Goal: Task Accomplishment & Management: Complete application form

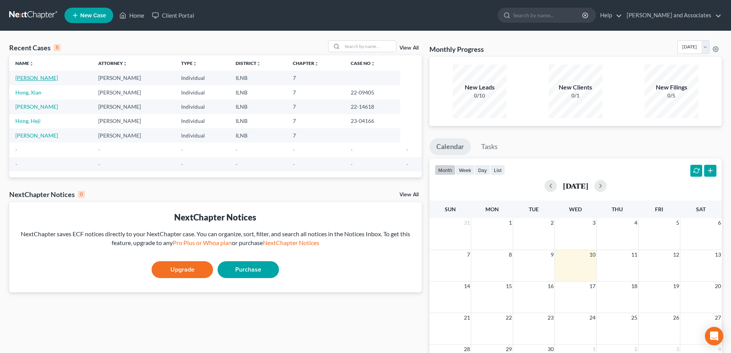
click at [42, 77] on link "[PERSON_NAME]" at bounding box center [36, 77] width 43 height 7
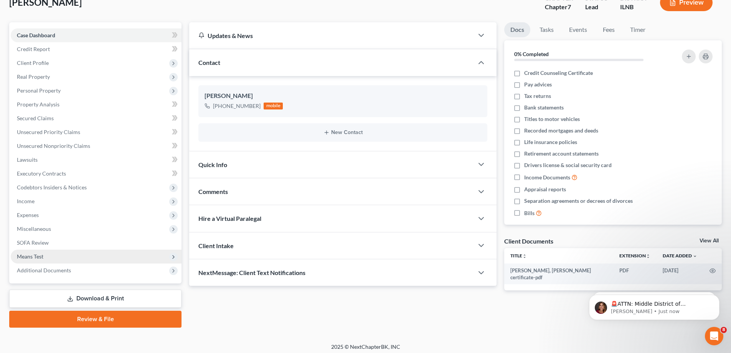
scroll to position [55, 0]
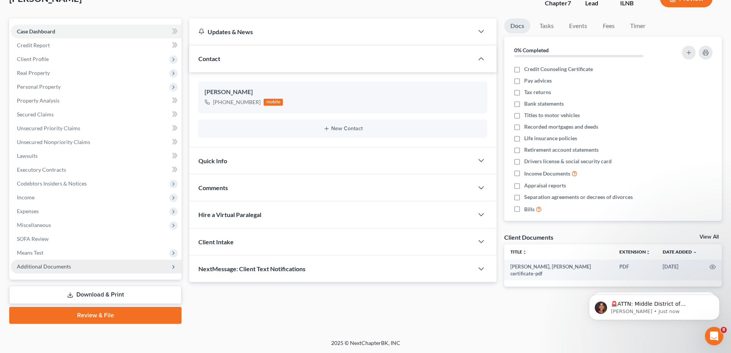
click at [158, 267] on span "Additional Documents" at bounding box center [96, 266] width 171 height 14
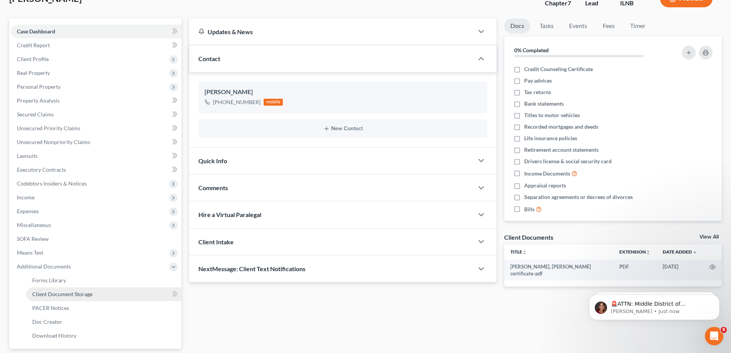
click at [160, 296] on link "Client Document Storage" at bounding box center [103, 294] width 155 height 14
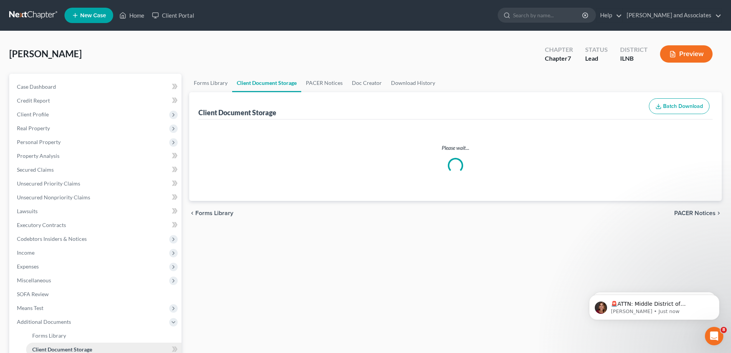
select select "0"
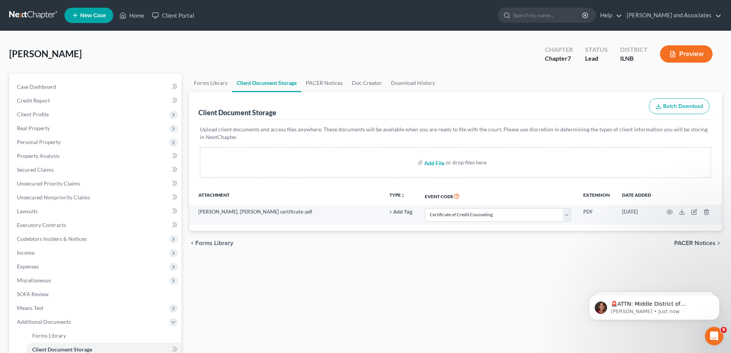
click at [432, 165] on input "file" at bounding box center [433, 162] width 18 height 14
type input "C:\fakepath\petition sign09092025.pdf"
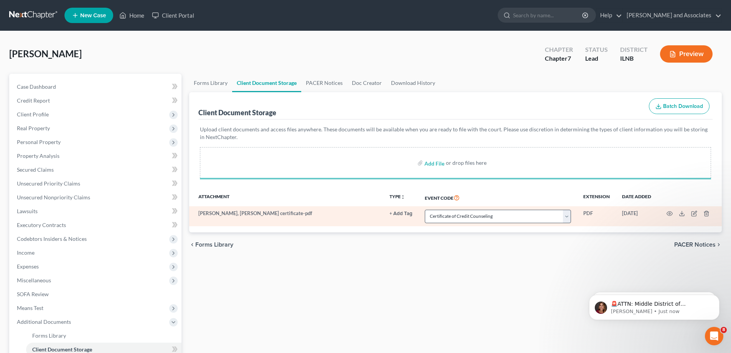
select select "0"
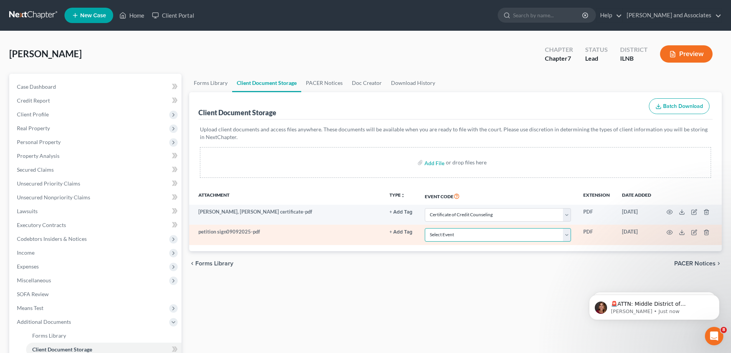
click at [567, 236] on select "Select Event Certificate of Credit Counseling Chapter 13 Calculation of Your Di…" at bounding box center [498, 234] width 146 height 13
select select "15"
click at [425, 228] on select "Select Event Certificate of Credit Counseling Chapter 13 Calculation of Your Di…" at bounding box center [498, 234] width 146 height 13
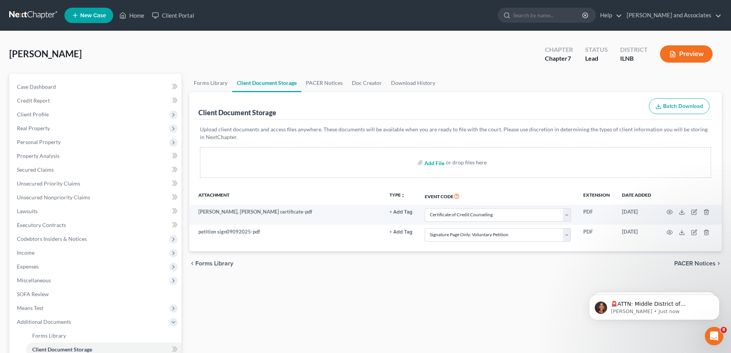
click at [430, 162] on input "file" at bounding box center [433, 162] width 18 height 14
type input "C:\fakepath\Disclosure sign.pdf"
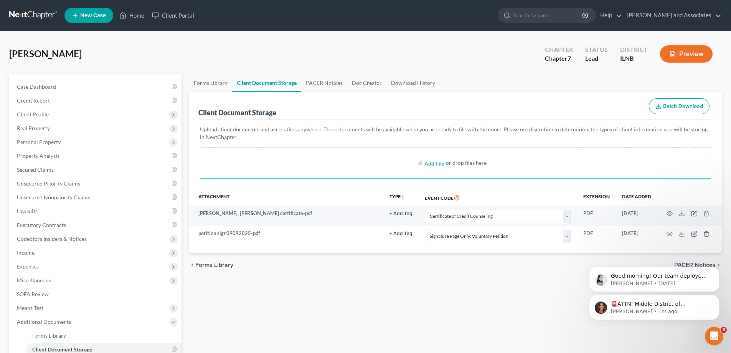
select select "0"
select select "15"
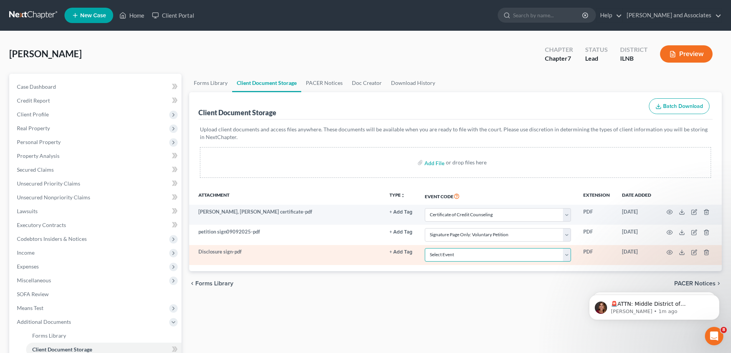
click at [569, 257] on select "Select Event Certificate of Credit Counseling Chapter 13 Calculation of Your Di…" at bounding box center [498, 254] width 146 height 13
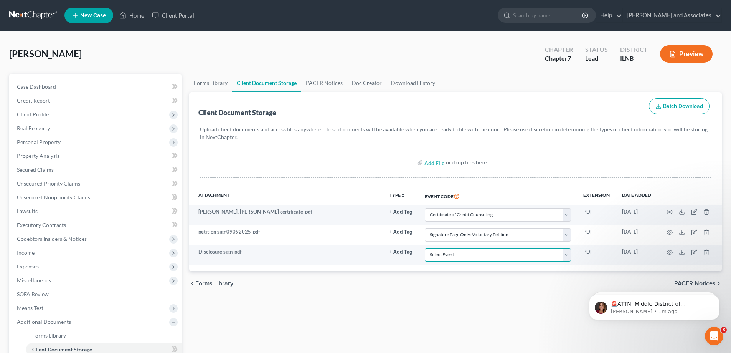
select select "6"
click at [425, 248] on select "Select Event Certificate of Credit Counseling Chapter 13 Calculation of Your Di…" at bounding box center [498, 254] width 146 height 13
click at [431, 164] on input "file" at bounding box center [433, 162] width 18 height 14
type input "C:\fakepath\106Dec_20250909_0001.pdf"
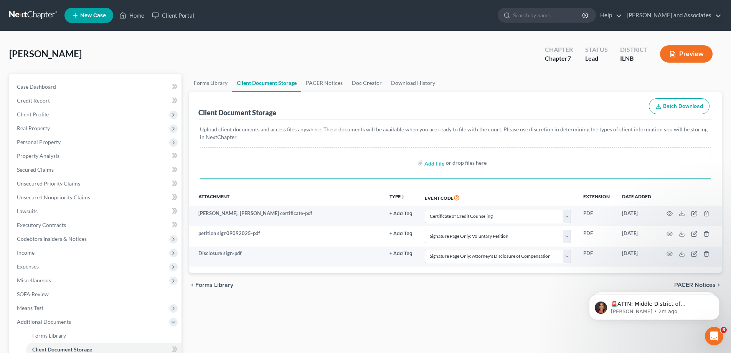
select select "0"
select select "15"
select select "6"
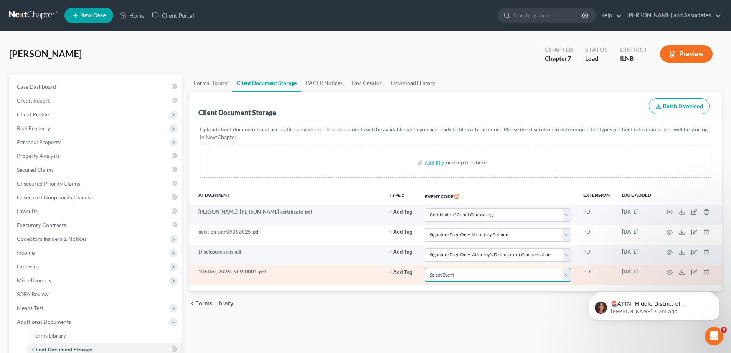
click at [567, 276] on select "Select Event Certificate of Credit Counseling Chapter 13 Calculation of Your Di…" at bounding box center [498, 274] width 146 height 13
select select "11"
click at [425, 268] on select "Select Event Certificate of Credit Counseling Chapter 13 Calculation of Your Di…" at bounding box center [498, 274] width 146 height 13
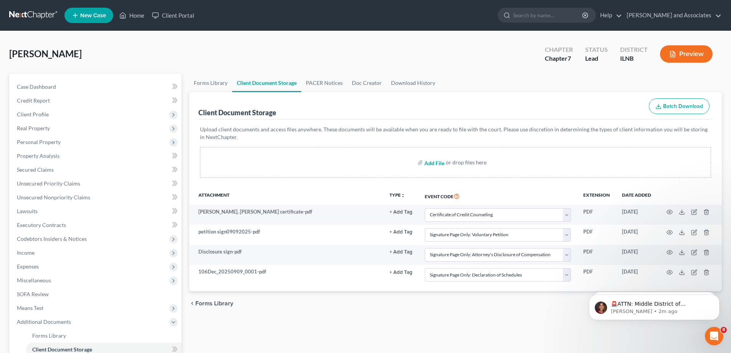
click at [429, 163] on input "file" at bounding box center [433, 162] width 18 height 14
type input "C:\fakepath\SSN090925.pdf"
select select "0"
select select "15"
select select "6"
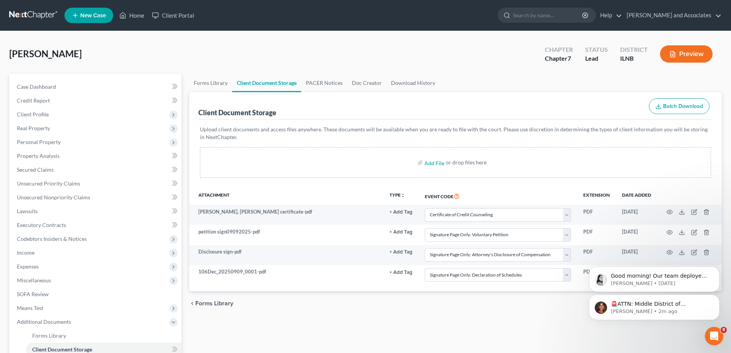
select select "11"
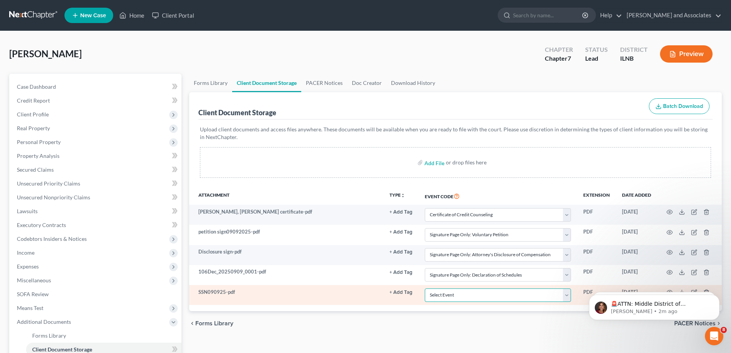
click at [566, 296] on select "Select Event Certificate of Credit Counseling Chapter 13 Calculation of Your Di…" at bounding box center [498, 294] width 146 height 13
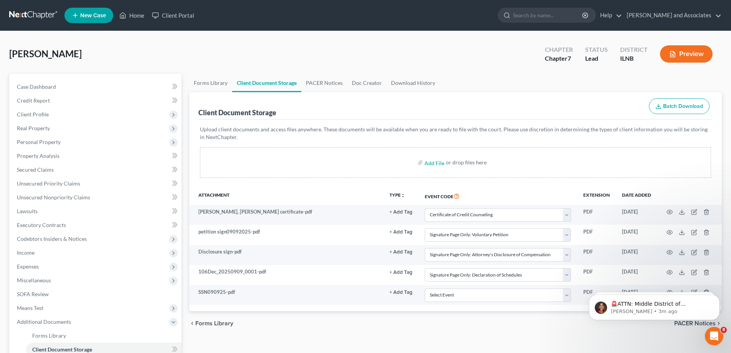
click at [372, 178] on div "Upload client documents and access files anywhere. These documents will be avai…" at bounding box center [455, 153] width 514 height 68
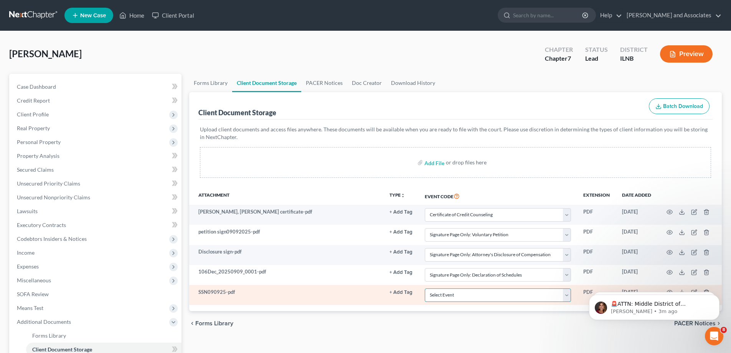
click at [568, 296] on select "Select Event Certificate of Credit Counseling Chapter 13 Calculation of Your Di…" at bounding box center [498, 294] width 146 height 13
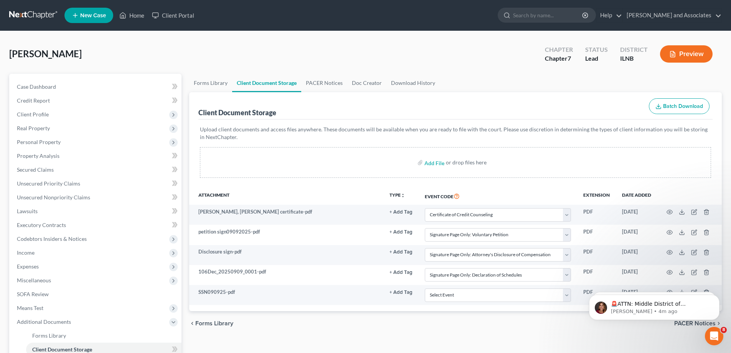
click at [398, 340] on div "Forms Library Client Document Storage PACER Notices Doc Creator Download Histor…" at bounding box center [455, 261] width 540 height 374
click at [702, 289] on body "🚨ATTN: Middle District of [US_STATE] The court has added a new Credit Counselin…" at bounding box center [654, 305] width 147 height 48
click at [713, 295] on button "Dismiss notification" at bounding box center [717, 297] width 10 height 10
click at [716, 299] on button "Dismiss notification" at bounding box center [717, 297] width 10 height 10
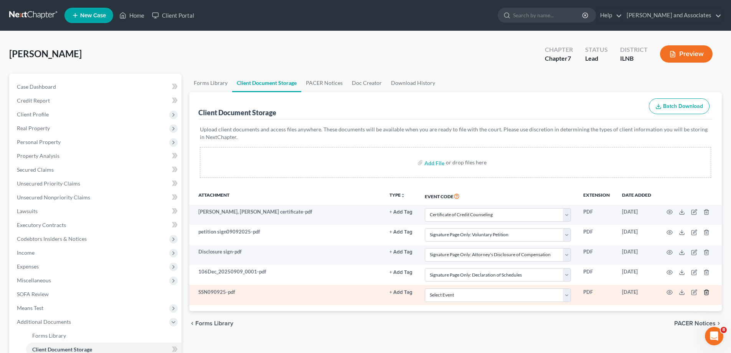
click at [706, 293] on line "button" at bounding box center [706, 293] width 0 height 2
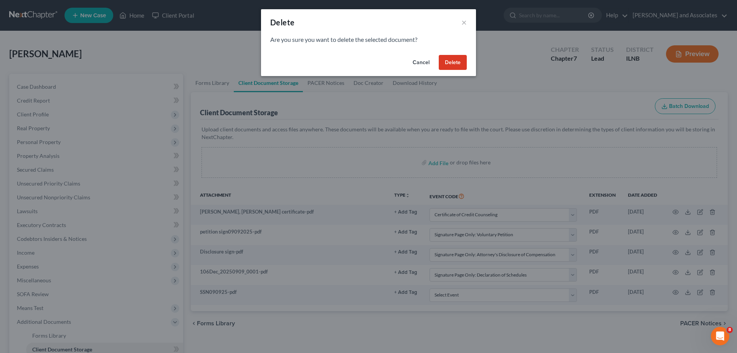
click at [454, 63] on button "Delete" at bounding box center [453, 62] width 28 height 15
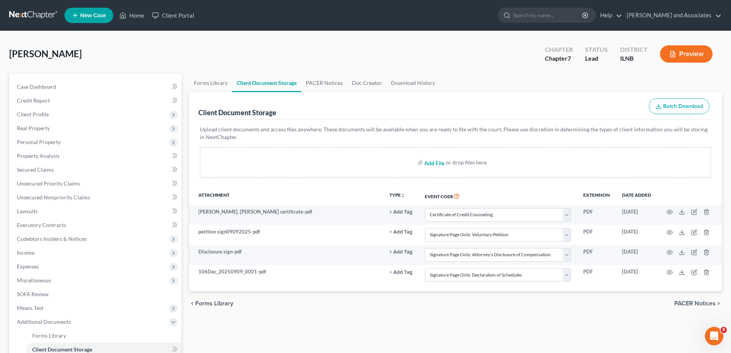
click at [432, 164] on input "file" at bounding box center [433, 162] width 18 height 14
type input "C:\fakepath\form107 09092025.pdf"
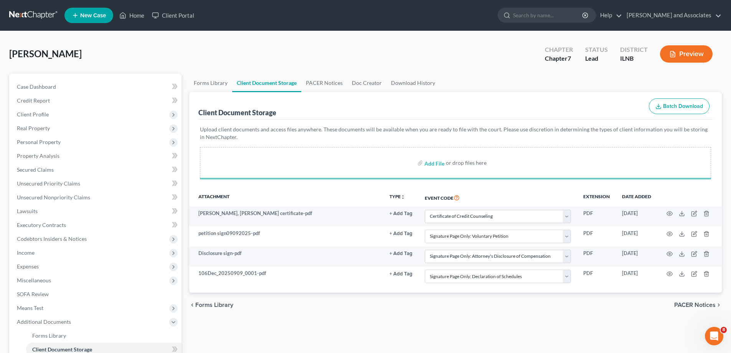
select select "0"
select select "15"
select select "6"
select select "11"
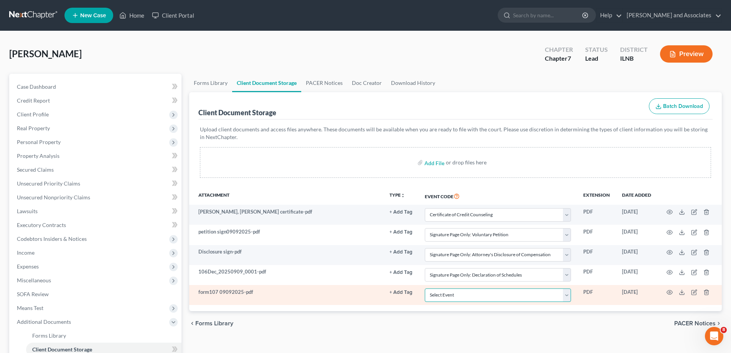
click at [568, 297] on select "Select Event Certificate of Credit Counseling Chapter 13 Calculation of Your Di…" at bounding box center [498, 294] width 146 height 13
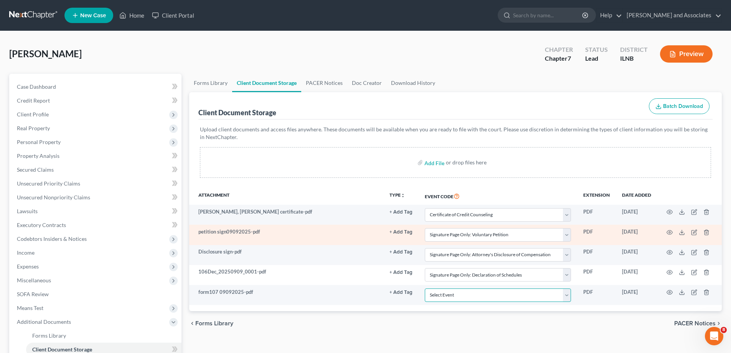
select select "12"
click at [425, 288] on select "Select Event Certificate of Credit Counseling Chapter 13 Calculation of Your Di…" at bounding box center [498, 294] width 146 height 13
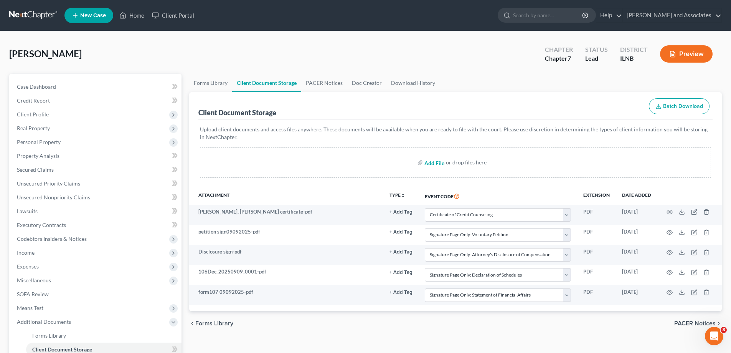
click at [436, 163] on input "file" at bounding box center [433, 162] width 18 height 14
type input "C:\fakepath\form108 09092025.pdf"
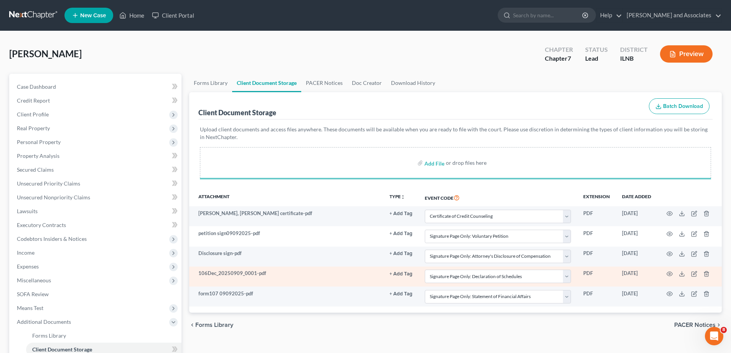
select select "0"
select select "15"
select select "6"
select select "11"
select select "12"
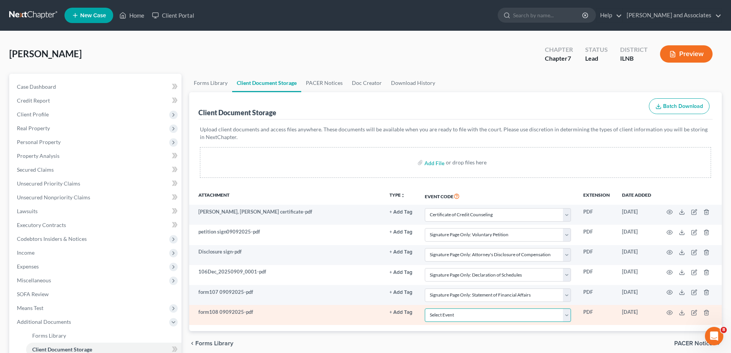
click at [569, 317] on select "Select Event Certificate of Credit Counseling Chapter 13 Calculation of Your Di…" at bounding box center [498, 314] width 146 height 13
select select "13"
click at [425, 308] on select "Select Event Certificate of Credit Counseling Chapter 13 Calculation of Your Di…" at bounding box center [498, 314] width 146 height 13
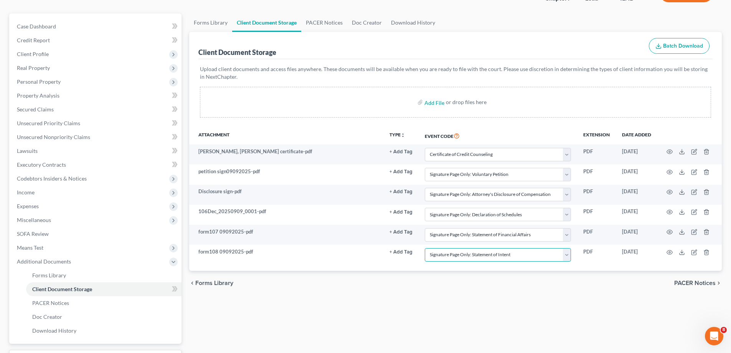
scroll to position [77, 0]
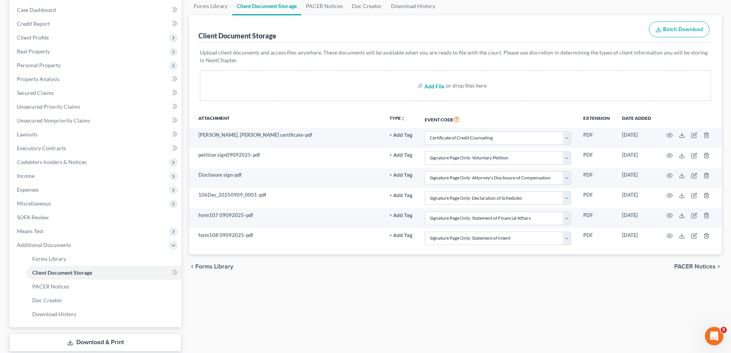
click at [434, 88] on input "file" at bounding box center [433, 86] width 18 height 14
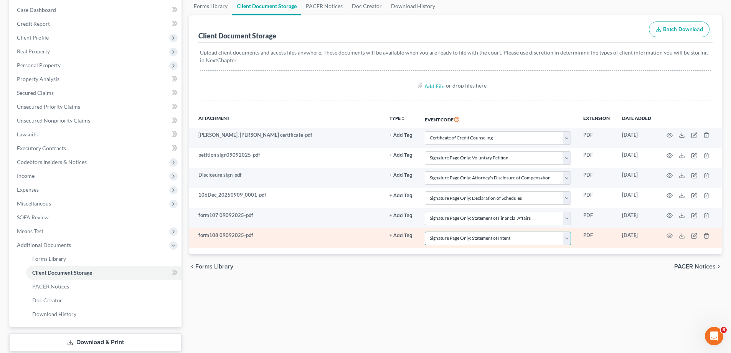
click at [568, 239] on select "Select Event Certificate of Credit Counseling Chapter 13 Calculation of Your Di…" at bounding box center [498, 237] width 146 height 13
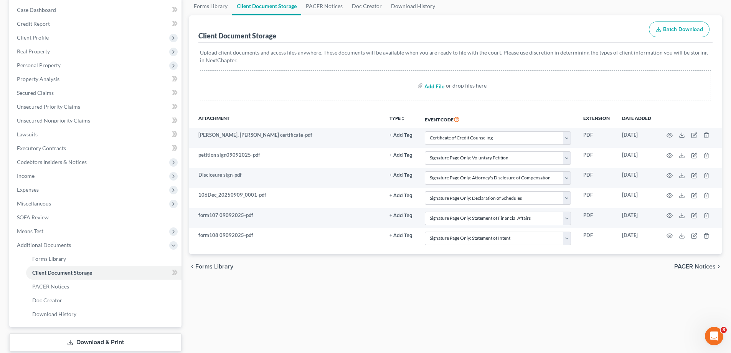
click at [430, 84] on input "file" at bounding box center [433, 86] width 18 height 14
type input "C:\fakepath\122A.pdf"
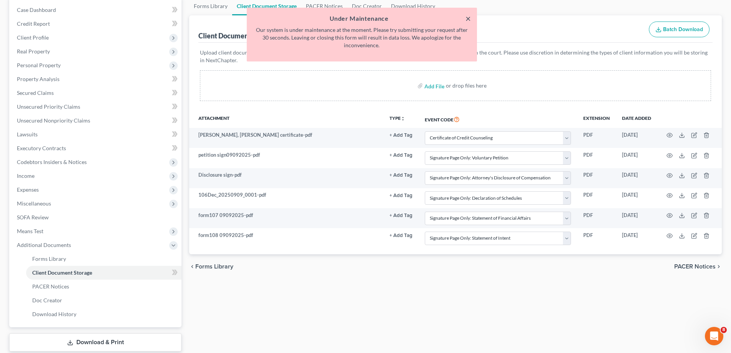
click at [467, 18] on button "×" at bounding box center [468, 18] width 5 height 9
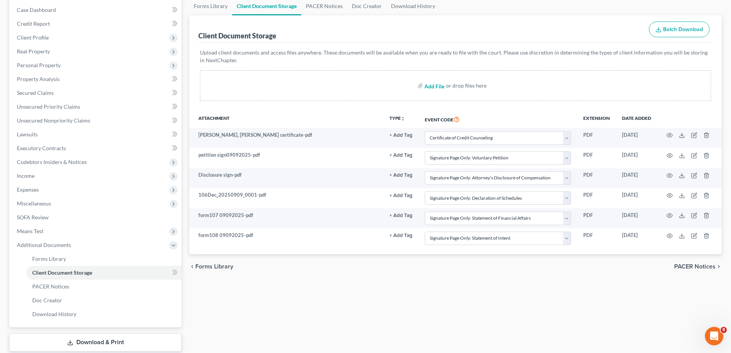
click at [431, 88] on input "file" at bounding box center [433, 86] width 18 height 14
type input "C:\fakepath\122A.pdf"
select select "0"
select select "15"
select select "6"
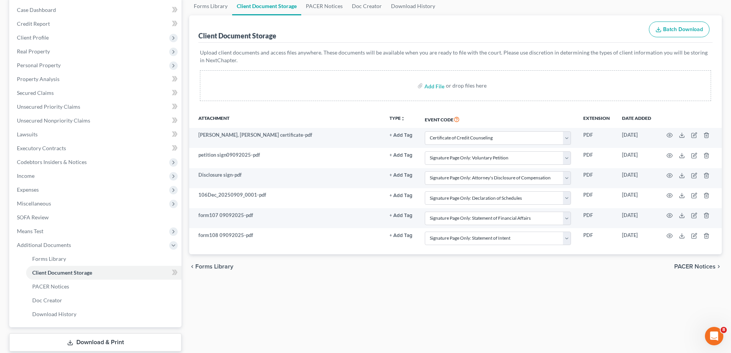
select select "11"
select select "12"
select select "13"
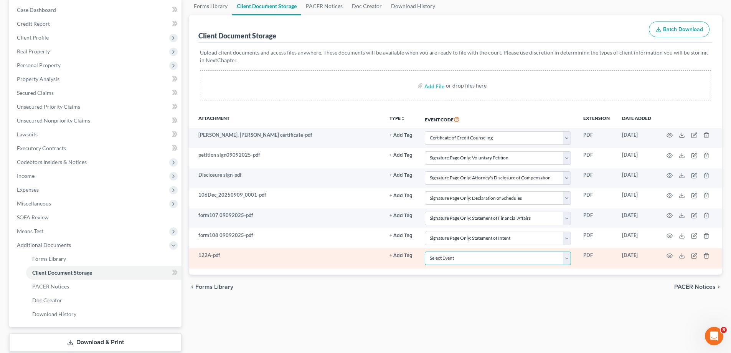
click at [569, 261] on select "Select Event Certificate of Credit Counseling Chapter 13 Calculation of Your Di…" at bounding box center [498, 257] width 146 height 13
select select "5"
click at [425, 251] on select "Select Event Certificate of Credit Counseling Chapter 13 Calculation of Your Di…" at bounding box center [498, 257] width 146 height 13
click at [569, 259] on select "Select Event Certificate of Credit Counseling Chapter 13 Calculation of Your Di…" at bounding box center [498, 257] width 146 height 13
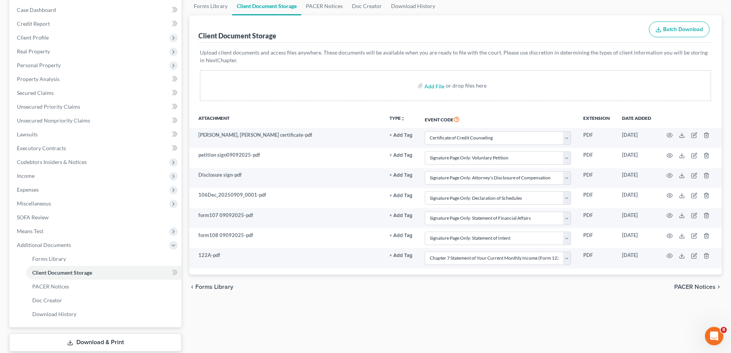
click at [618, 328] on div "Forms Library Client Document Storage PACER Notices Doc Creator Download Histor…" at bounding box center [455, 184] width 540 height 374
click at [437, 86] on input "file" at bounding box center [433, 86] width 18 height 14
type input "C:\fakepath\Ver of creditor matrix_0001.pdf"
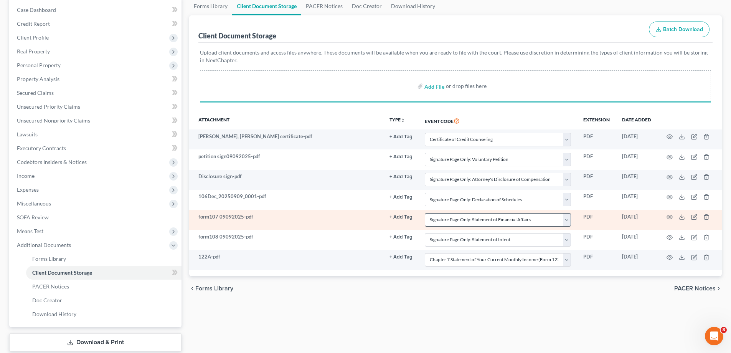
select select "0"
select select "15"
select select "6"
select select "11"
select select "12"
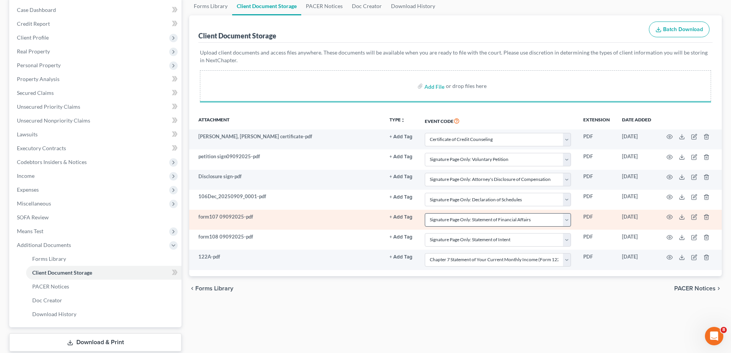
select select "13"
select select "5"
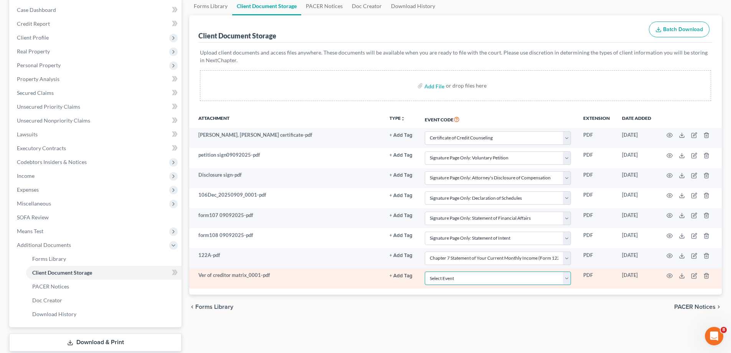
click at [568, 280] on select "Select Event Certificate of Credit Counseling Chapter 13 Calculation of Your Di…" at bounding box center [498, 277] width 146 height 13
select select "14"
click at [425, 271] on select "Select Event Certificate of Credit Counseling Chapter 13 Calculation of Your Di…" at bounding box center [498, 277] width 146 height 13
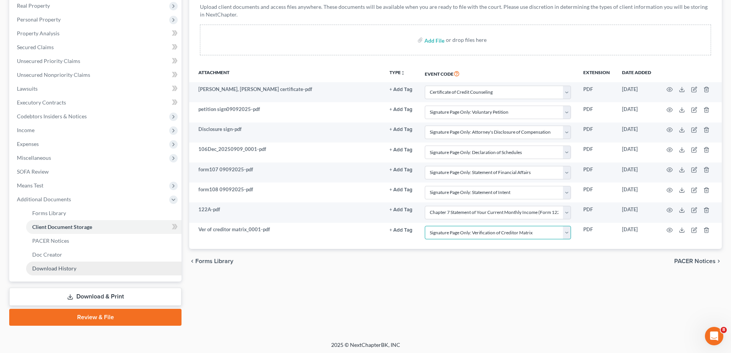
scroll to position [124, 0]
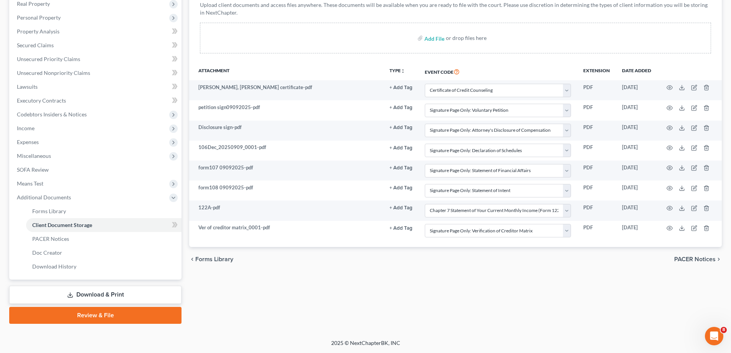
click at [101, 294] on link "Download & Print" at bounding box center [95, 295] width 172 height 18
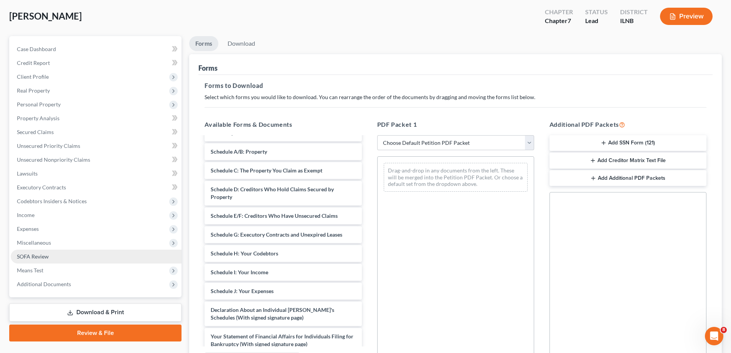
scroll to position [121, 0]
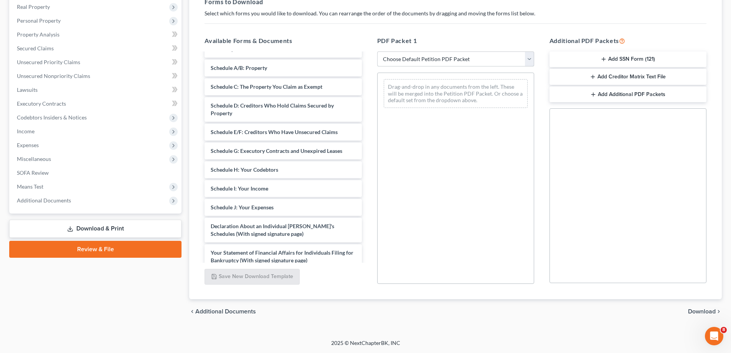
click at [529, 59] on select "Choose Default Petition PDF Packet Complete Bankruptcy Petition (all forms and …" at bounding box center [455, 58] width 157 height 15
select select "0"
click at [377, 51] on select "Choose Default Petition PDF Packet Complete Bankruptcy Petition (all forms and …" at bounding box center [455, 58] width 157 height 15
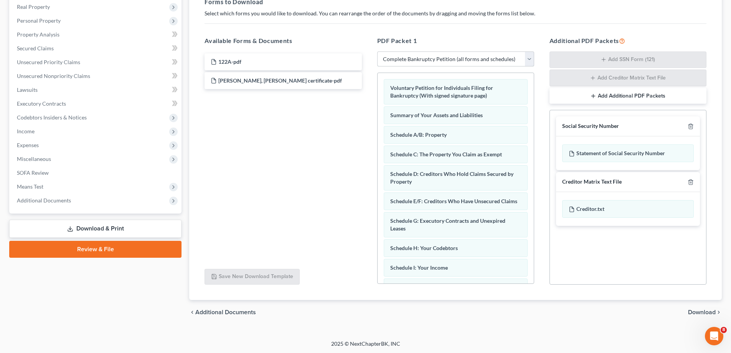
scroll to position [0, 0]
click at [591, 211] on div "Creditor.txt" at bounding box center [628, 209] width 132 height 18
click at [640, 154] on div "Statement of Social Security Number" at bounding box center [628, 153] width 132 height 18
click at [640, 152] on div "Statement of Social Security Number" at bounding box center [628, 153] width 132 height 18
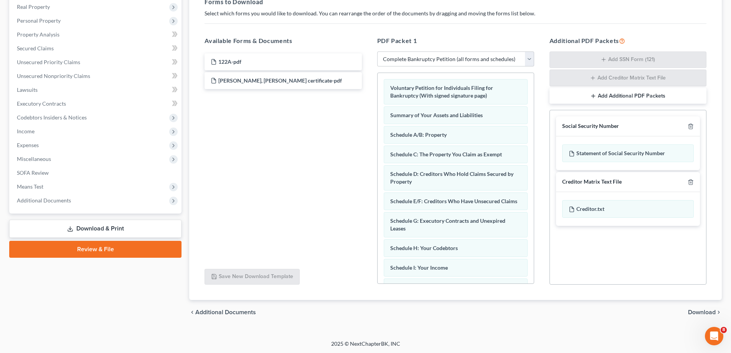
click at [583, 165] on div "Statement of Social Security Number" at bounding box center [628, 153] width 144 height 34
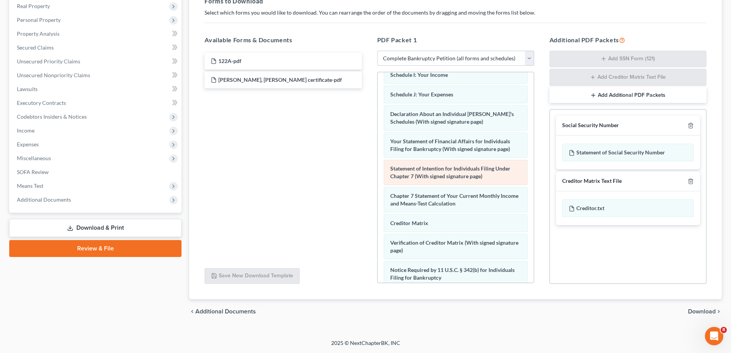
scroll to position [267, 0]
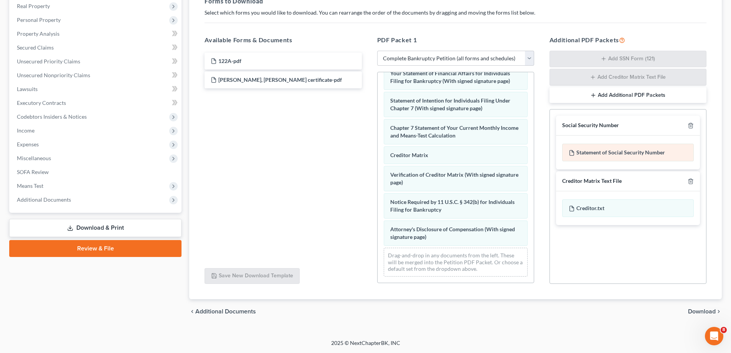
click at [577, 152] on div "Statement of Social Security Number" at bounding box center [628, 153] width 132 height 18
click at [632, 157] on div "Statement of Social Security Number" at bounding box center [628, 153] width 132 height 18
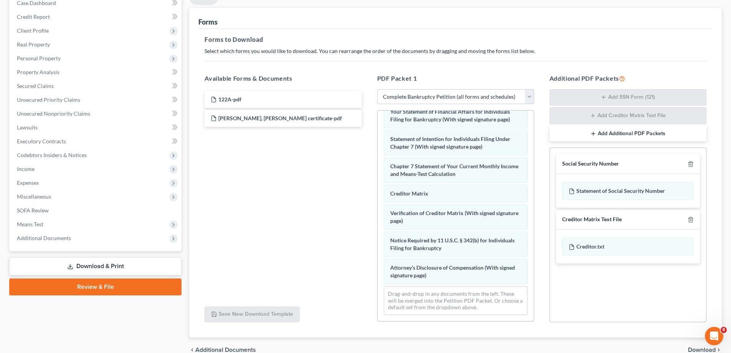
click at [607, 164] on div "Social Security Number" at bounding box center [590, 163] width 57 height 7
click at [617, 190] on div "Statement of Social Security Number" at bounding box center [628, 191] width 132 height 18
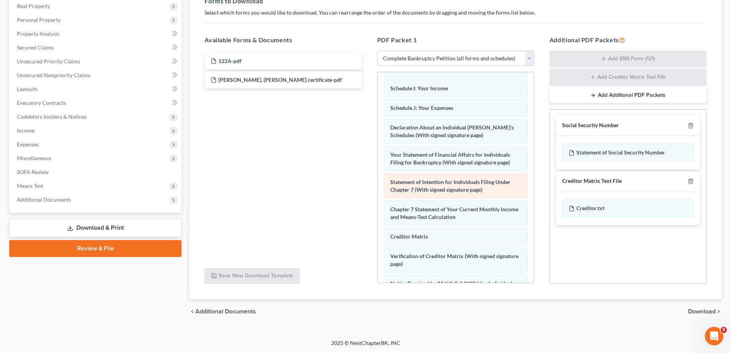
scroll to position [192, 0]
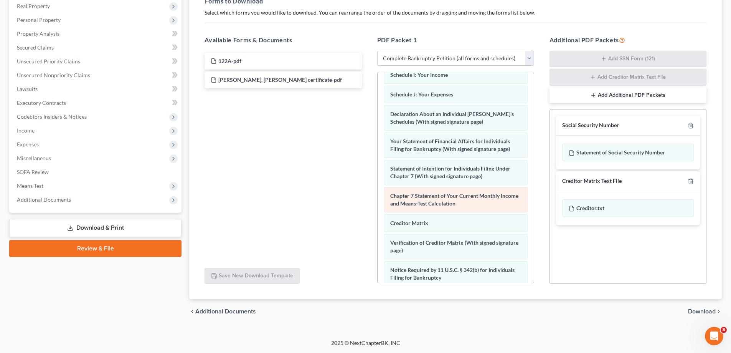
click at [469, 206] on span "Chapter 7 Statement of Your Current Monthly Income and Means-Test Calculation" at bounding box center [454, 199] width 128 height 14
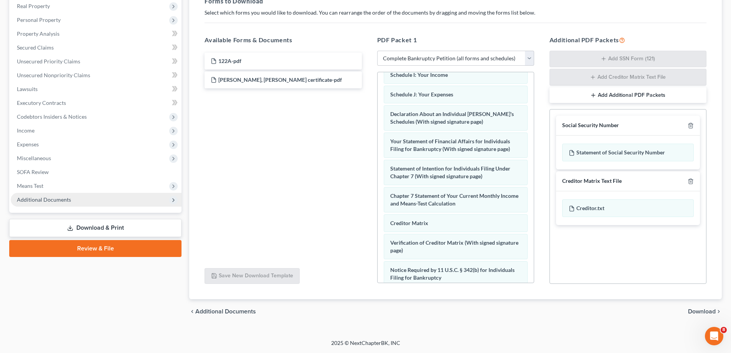
click at [130, 203] on span "Additional Documents" at bounding box center [96, 200] width 171 height 14
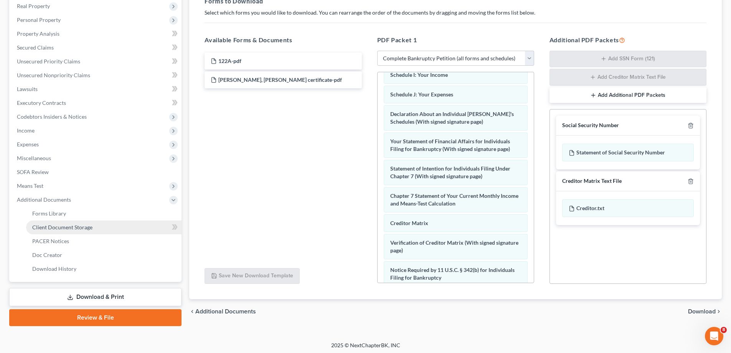
click at [134, 228] on link "Client Document Storage" at bounding box center [103, 227] width 155 height 14
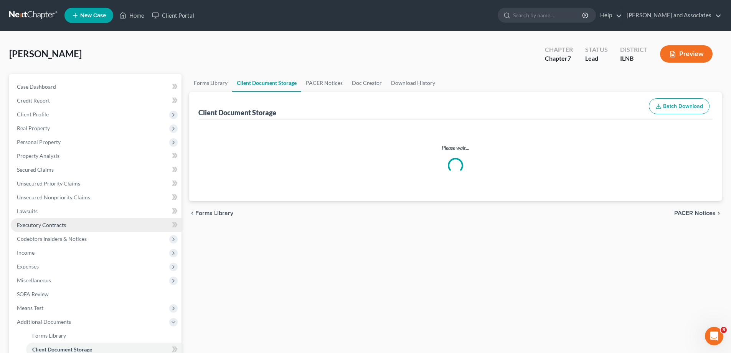
select select "0"
select select "15"
select select "6"
select select "11"
select select "12"
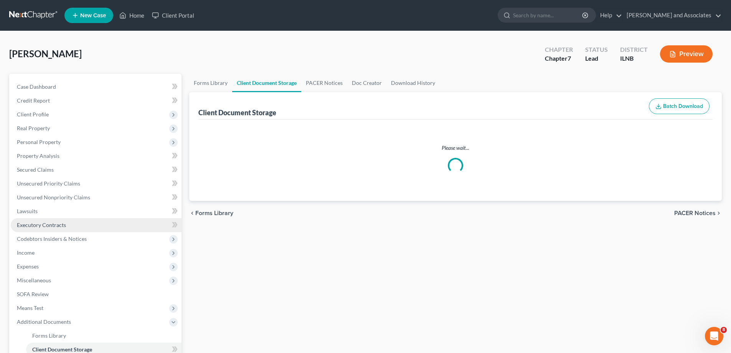
select select "13"
select select "5"
select select "14"
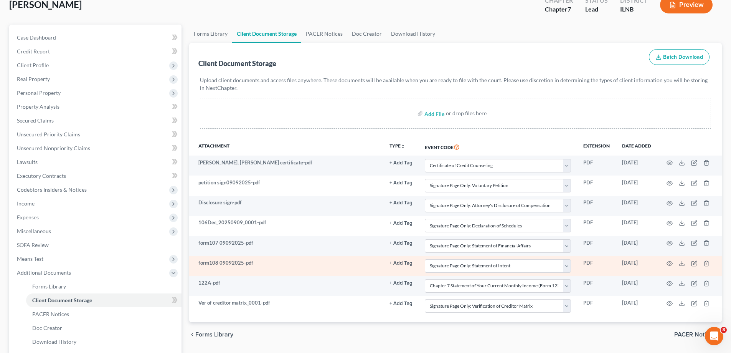
scroll to position [115, 0]
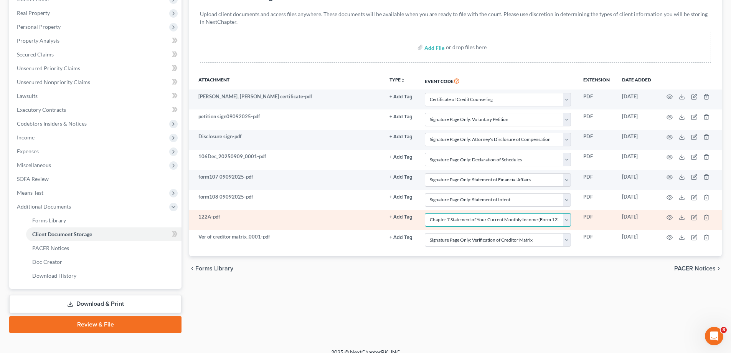
click at [566, 221] on select "Select Event Certificate of Credit Counseling Chapter 13 Calculation of Your Di…" at bounding box center [498, 219] width 146 height 13
select select "10"
click at [425, 213] on select "Select Event Certificate of Credit Counseling Chapter 13 Calculation of Your Di…" at bounding box center [498, 219] width 146 height 13
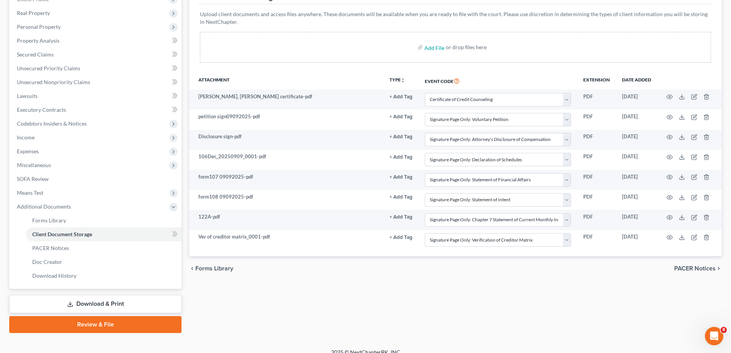
click at [167, 325] on link "Review & File" at bounding box center [95, 324] width 172 height 17
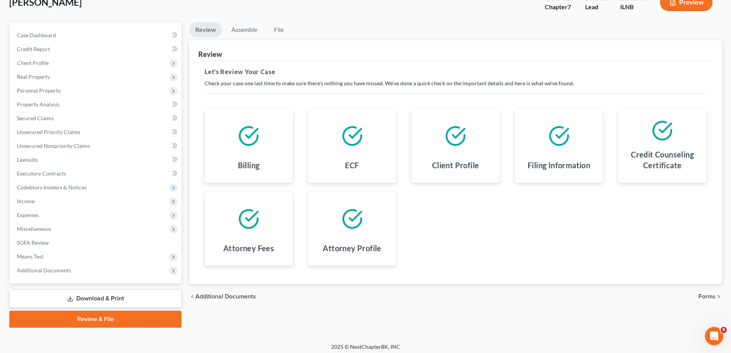
scroll to position [55, 0]
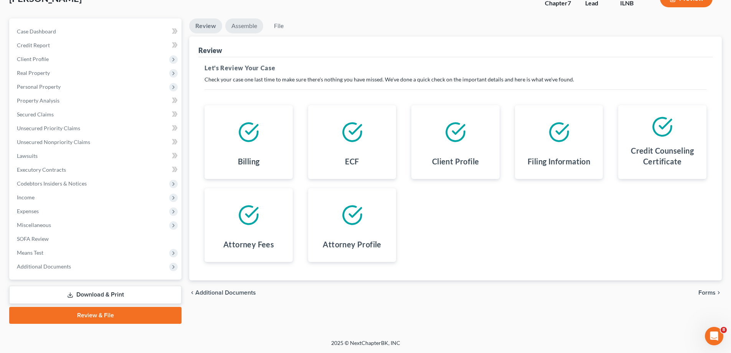
click at [250, 28] on link "Assemble" at bounding box center [244, 25] width 38 height 15
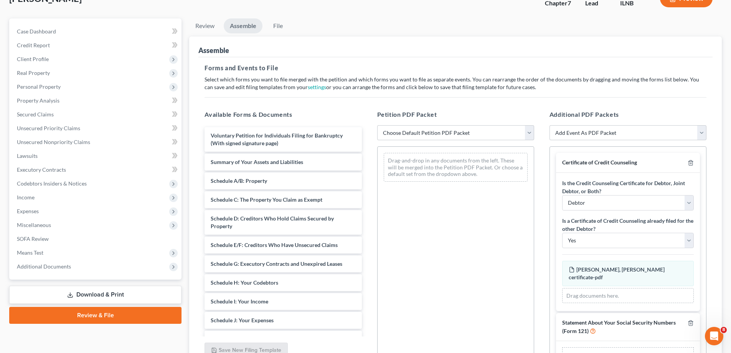
click at [158, 297] on link "Download & Print" at bounding box center [95, 295] width 172 height 18
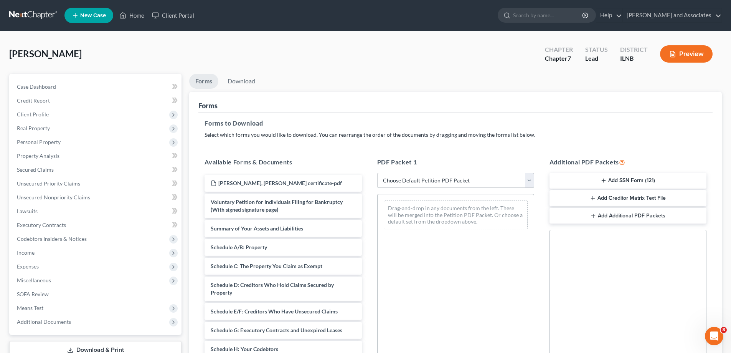
click at [527, 182] on select "Choose Default Petition PDF Packet Complete Bankruptcy Petition (all forms and …" at bounding box center [455, 180] width 157 height 15
select select "0"
click at [377, 173] on select "Choose Default Petition PDF Packet Complete Bankruptcy Petition (all forms and …" at bounding box center [455, 180] width 157 height 15
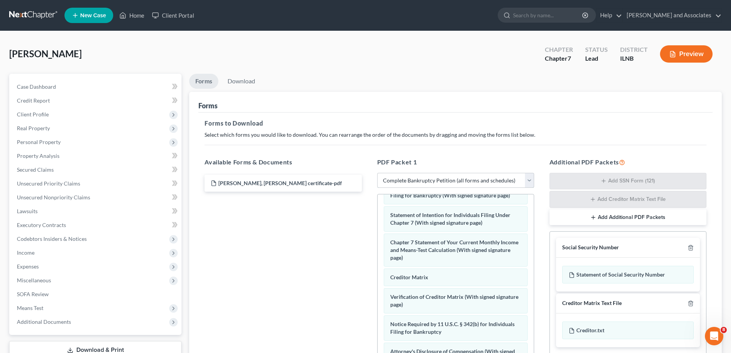
scroll to position [275, 0]
click at [606, 272] on div "Statement of Social Security Number" at bounding box center [628, 275] width 132 height 18
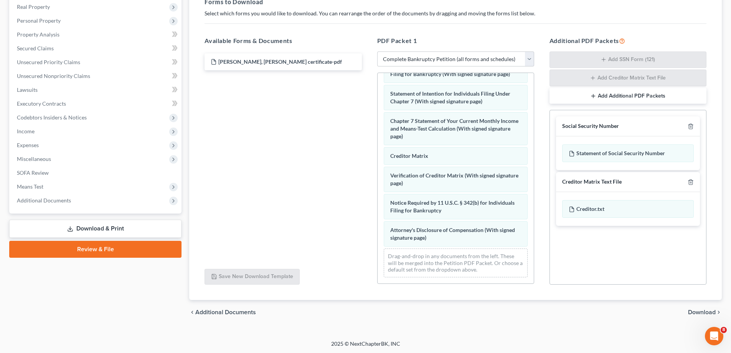
scroll to position [122, 0]
click at [128, 253] on link "Review & File" at bounding box center [95, 248] width 172 height 17
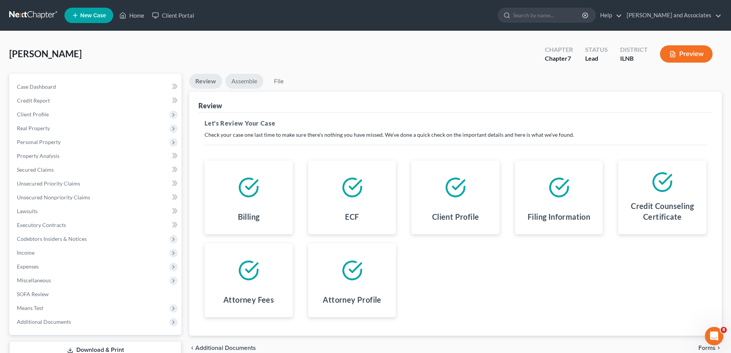
click at [246, 81] on link "Assemble" at bounding box center [244, 81] width 38 height 15
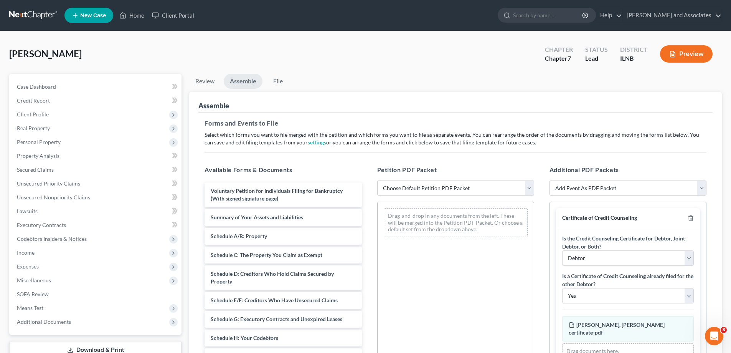
click at [528, 186] on select "Choose Default Petition PDF Packet Emergency Filing (Voluntary Petition and Cre…" at bounding box center [455, 187] width 157 height 15
select select "2"
click at [377, 180] on select "Choose Default Petition PDF Packet Emergency Filing (Voluntary Petition and Cre…" at bounding box center [455, 187] width 157 height 15
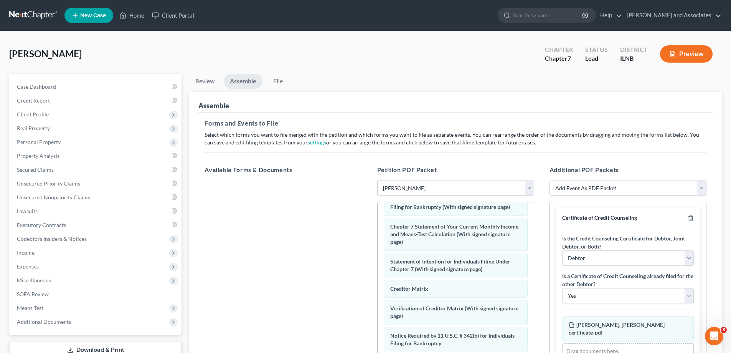
scroll to position [275, 0]
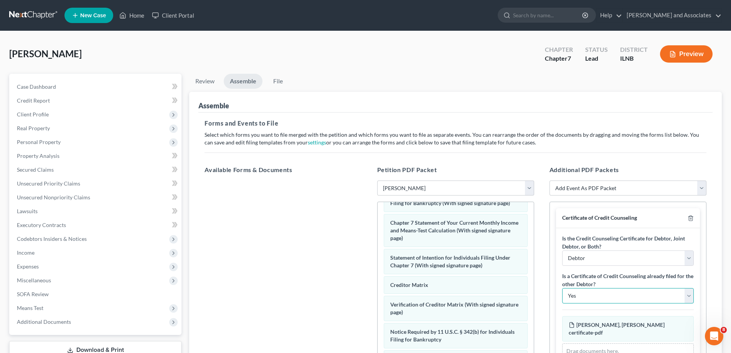
click at [684, 298] on select "Yes No" at bounding box center [628, 295] width 132 height 15
select select "1"
click at [562, 288] on select "Yes No" at bounding box center [628, 295] width 132 height 15
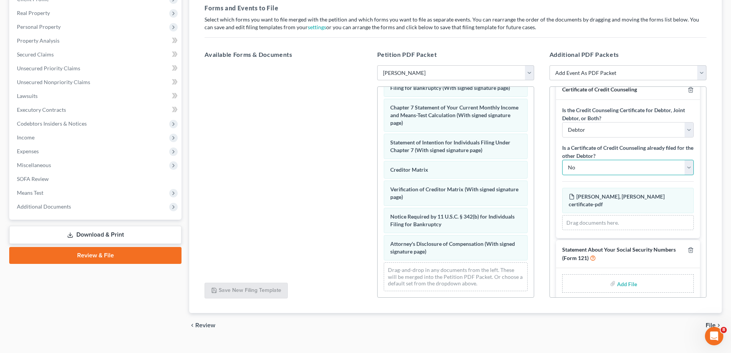
scroll to position [129, 0]
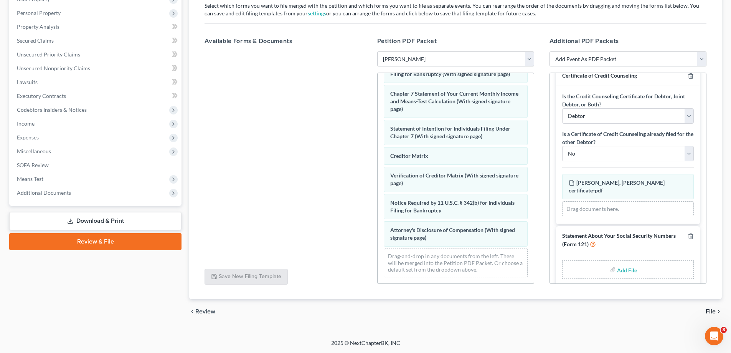
click at [618, 264] on input "file" at bounding box center [626, 270] width 18 height 14
type input "C:\fakepath\SSN090925.pdf"
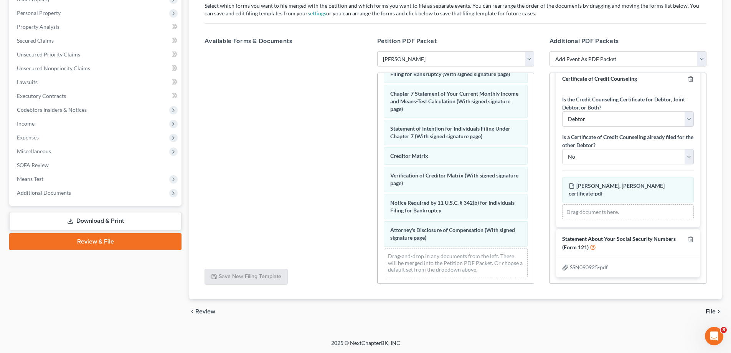
scroll to position [2, 0]
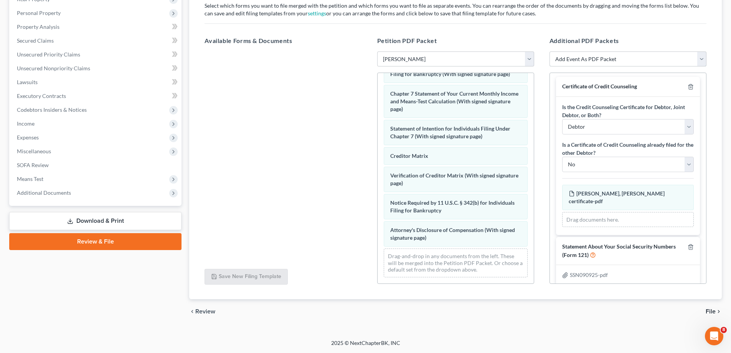
click at [705, 60] on select "Add Event As PDF Packet Certificate of Credit Counseling Chapter 13 Calculation…" at bounding box center [628, 58] width 157 height 15
click at [217, 137] on div at bounding box center [282, 156] width 169 height 211
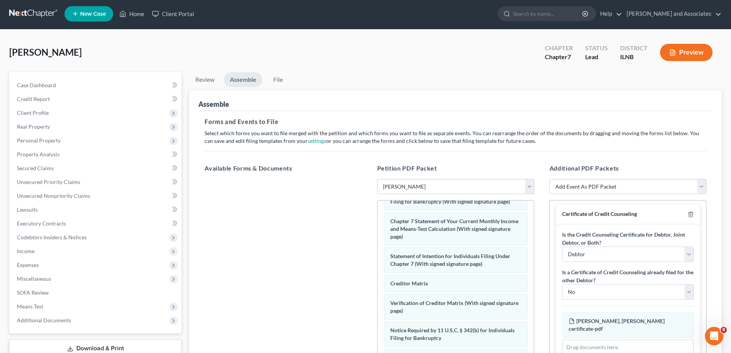
scroll to position [0, 0]
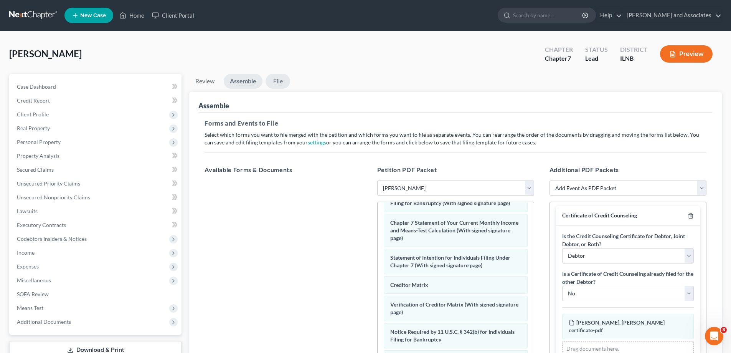
click at [279, 80] on link "File" at bounding box center [278, 81] width 25 height 15
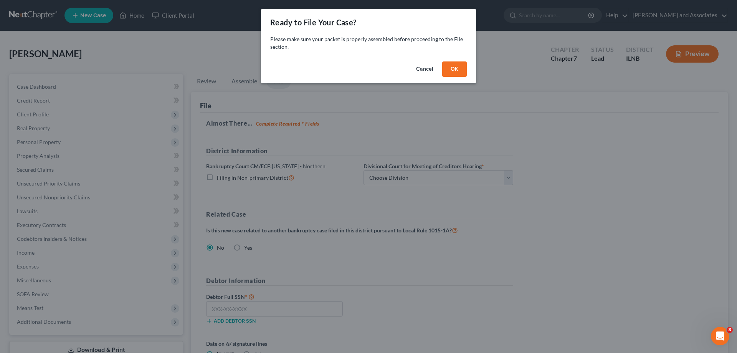
click at [454, 70] on button "OK" at bounding box center [454, 68] width 25 height 15
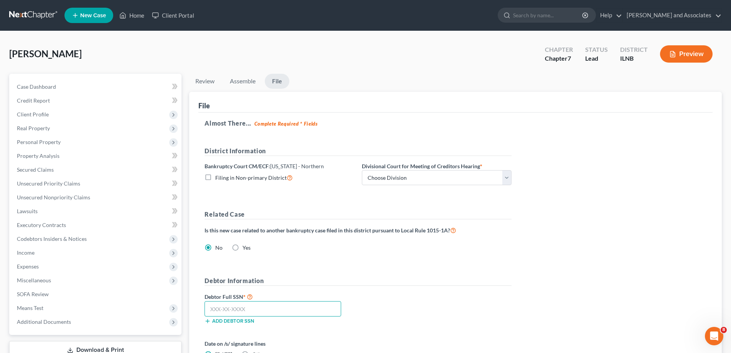
click at [209, 310] on input "text" at bounding box center [273, 308] width 137 height 15
click at [507, 177] on select "Choose Division [GEOGRAPHIC_DATA] Rockford" at bounding box center [437, 177] width 150 height 15
select select "0"
click at [362, 170] on select "Choose Division [GEOGRAPHIC_DATA] Rockford" at bounding box center [437, 177] width 150 height 15
click at [233, 312] on input "text" at bounding box center [273, 308] width 137 height 15
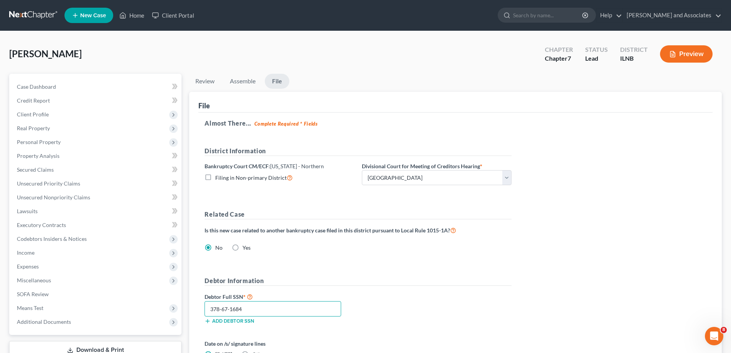
type input "378-67-1684"
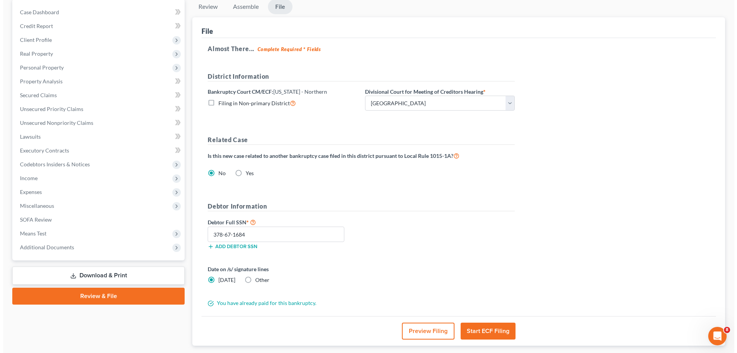
scroll to position [77, 0]
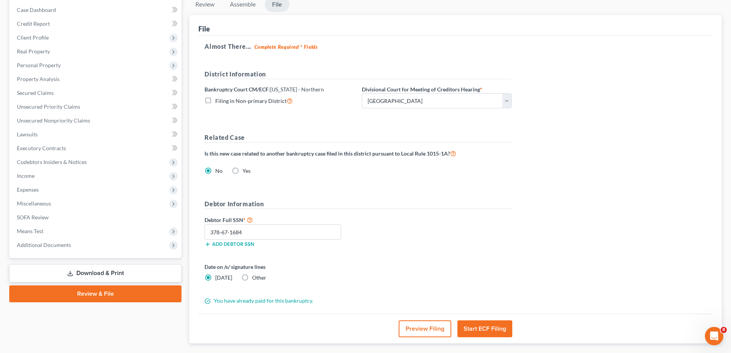
click at [495, 330] on button "Start ECF Filing" at bounding box center [484, 328] width 55 height 17
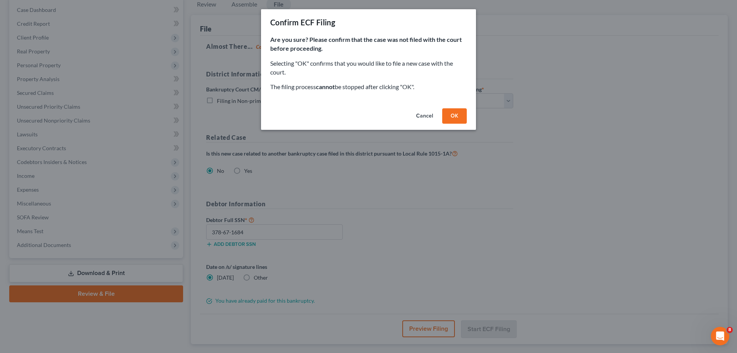
click at [459, 117] on button "OK" at bounding box center [454, 115] width 25 height 15
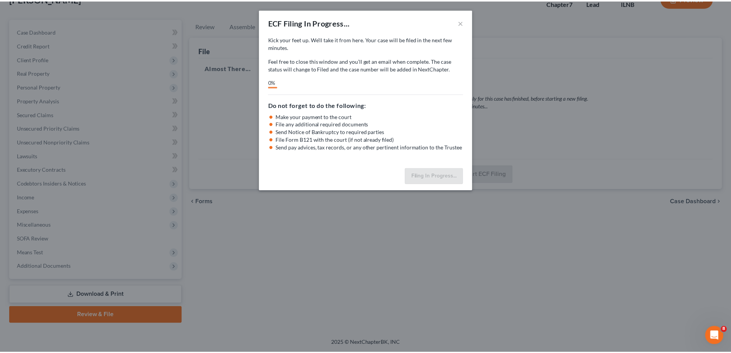
scroll to position [55, 0]
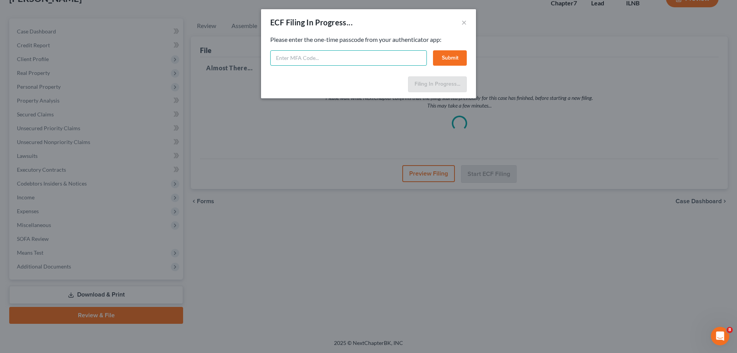
click at [348, 56] on input "text" at bounding box center [348, 57] width 157 height 15
type input "9"
type input "414921"
click at [452, 52] on button "Submit" at bounding box center [450, 57] width 34 height 15
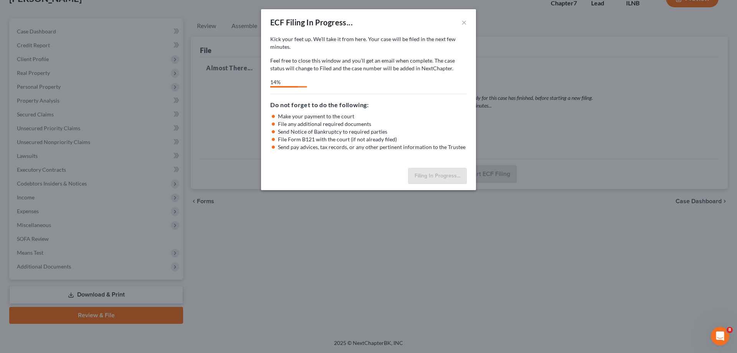
select select "0"
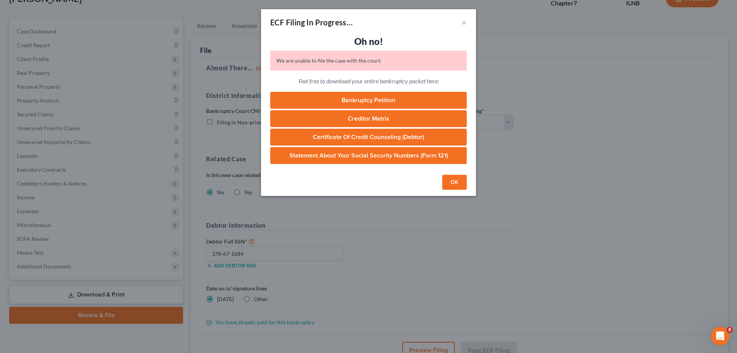
click at [381, 99] on link "Bankruptcy Petition" at bounding box center [368, 100] width 196 height 17
click at [382, 119] on link "Creditor Matrix" at bounding box center [368, 118] width 196 height 17
click at [359, 135] on link "Certificate of Credit Counseling (Debtor)" at bounding box center [368, 137] width 196 height 17
click at [386, 155] on link "Statement About Your Social Security Numbers (Form 121)" at bounding box center [368, 155] width 196 height 17
click at [458, 182] on button "OK" at bounding box center [454, 182] width 25 height 15
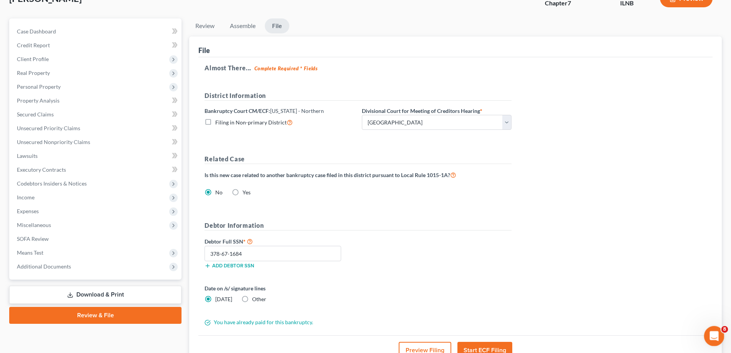
click at [708, 330] on div "Open Intercom Messenger" at bounding box center [712, 334] width 25 height 25
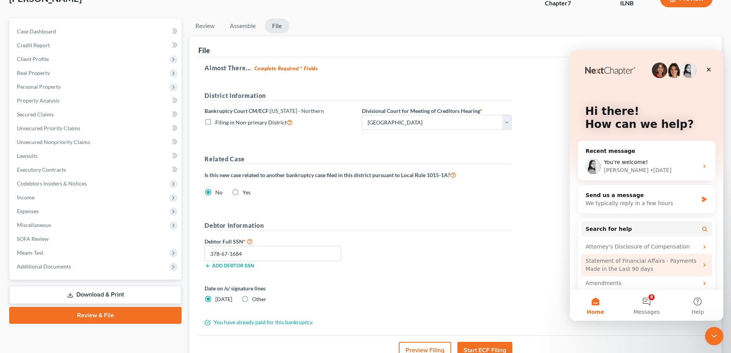
scroll to position [22, 0]
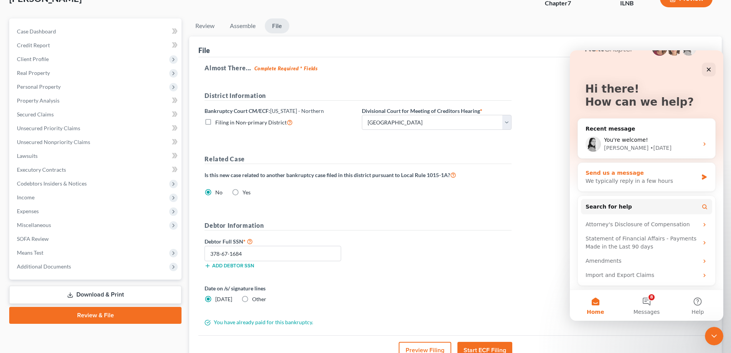
click at [679, 179] on div "We typically reply in a few hours" at bounding box center [642, 181] width 112 height 8
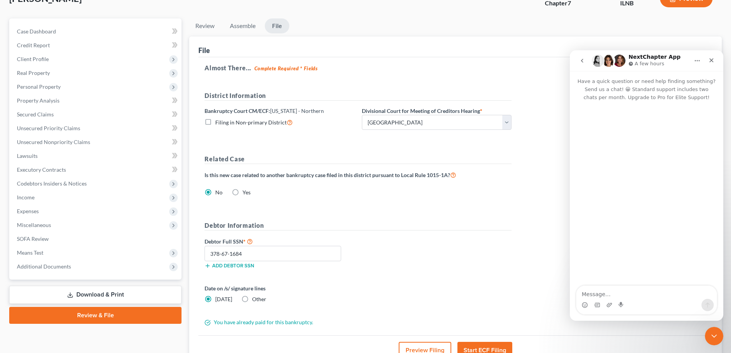
scroll to position [0, 0]
type textarea "WE failed the ECF filing. Can I have a reason?"
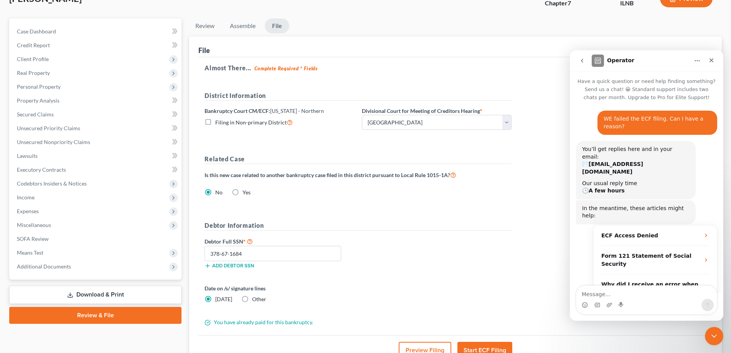
scroll to position [6, 0]
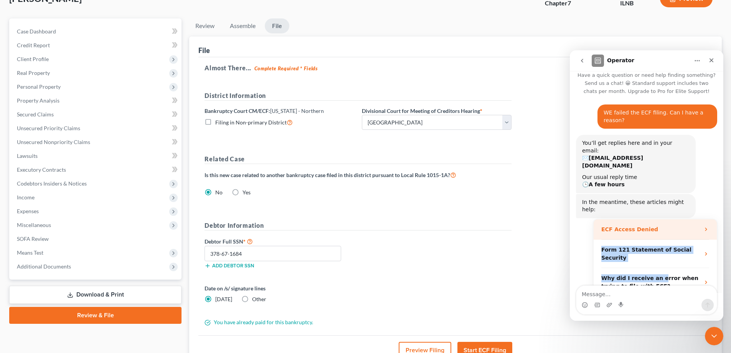
drag, startPoint x: 655, startPoint y: 244, endPoint x: 652, endPoint y: 202, distance: 42.0
click at [652, 219] on ul "ECF Access Denied Form 121 Statement of Social Security Why did I receive an er…" at bounding box center [655, 267] width 123 height 96
click at [652, 225] on div "ECF Access Denied" at bounding box center [650, 229] width 99 height 8
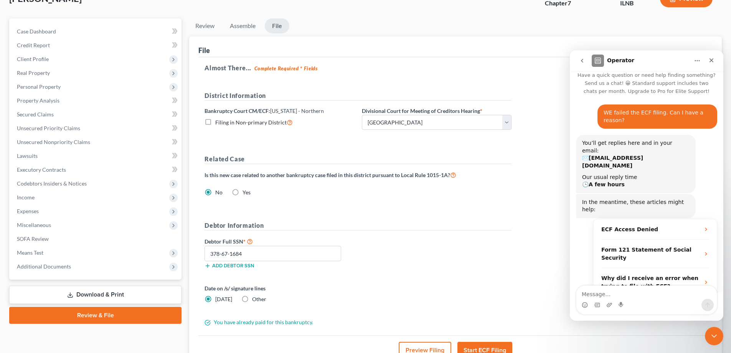
scroll to position [0, 0]
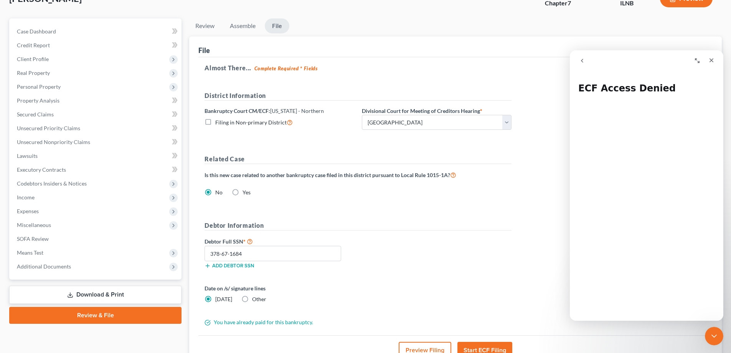
click at [582, 60] on icon "go back" at bounding box center [582, 61] width 2 height 4
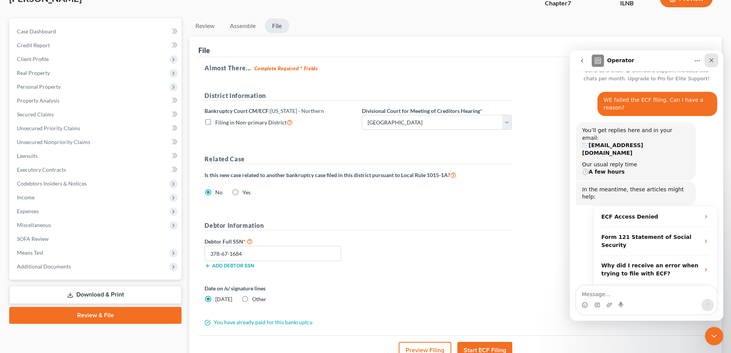
click at [711, 57] on icon "Close" at bounding box center [711, 60] width 6 height 6
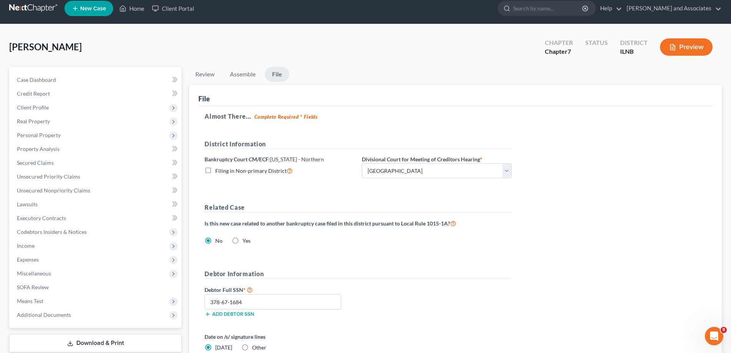
scroll to position [6, 0]
